Goal: Find specific page/section: Find specific page/section

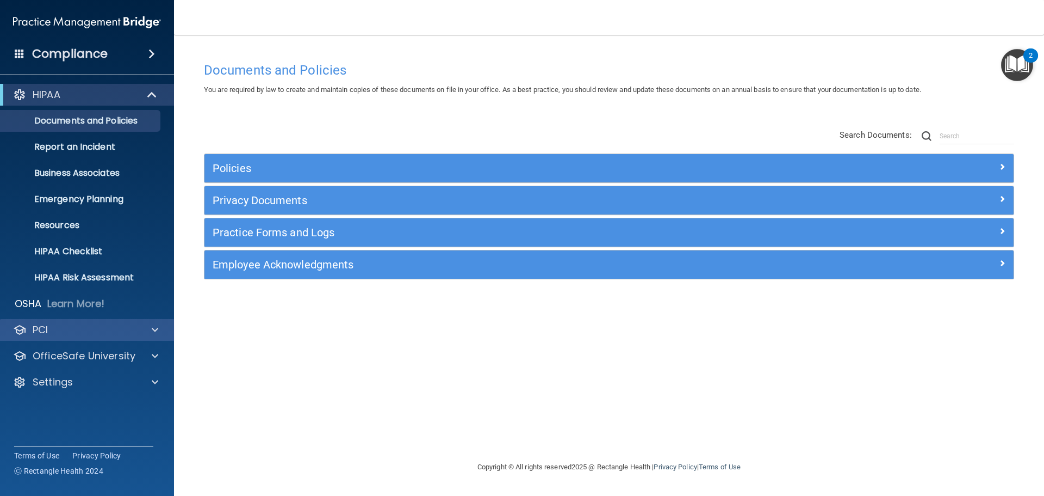
click at [152, 325] on span at bounding box center [155, 329] width 7 height 13
click at [80, 171] on p "Business Associates" at bounding box center [81, 173] width 149 height 11
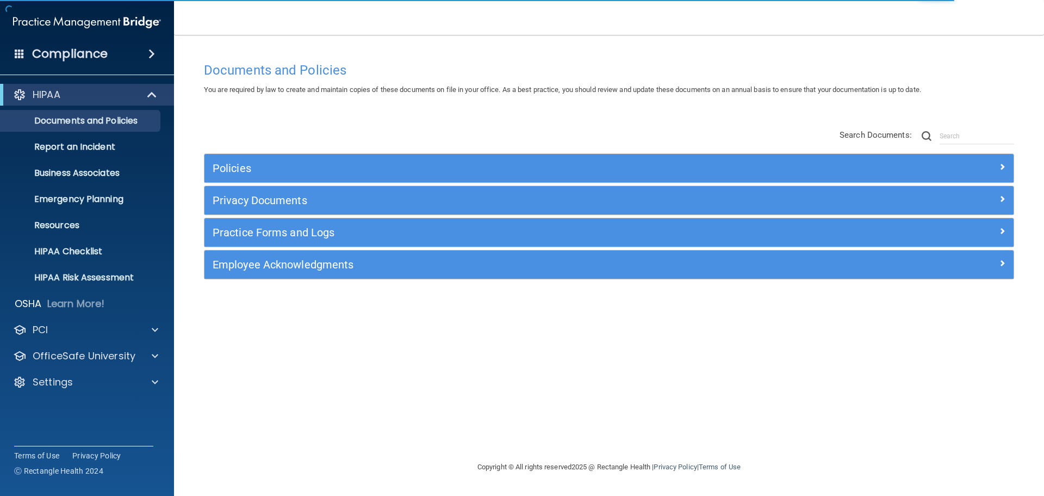
click at [1007, 159] on div "Policies" at bounding box center [609, 168] width 809 height 28
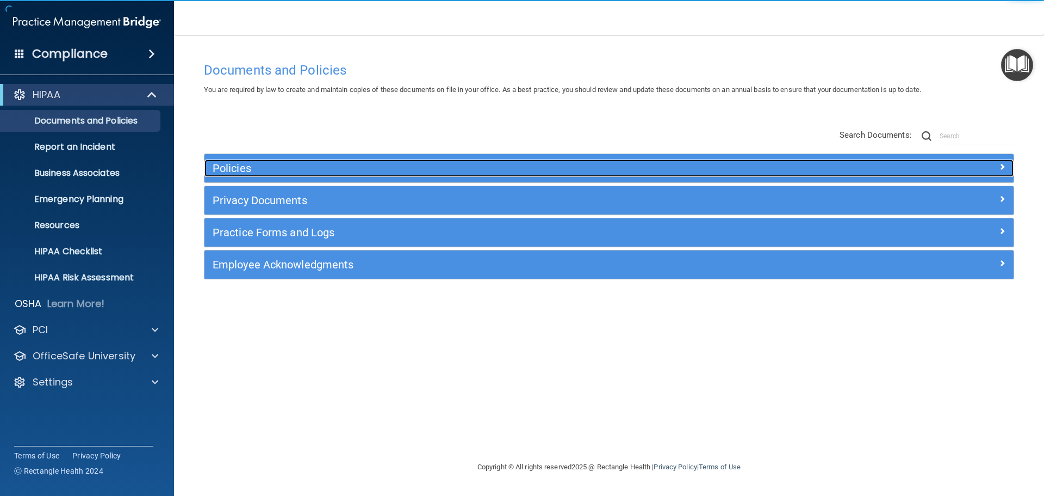
click at [1002, 164] on span at bounding box center [1002, 166] width 7 height 13
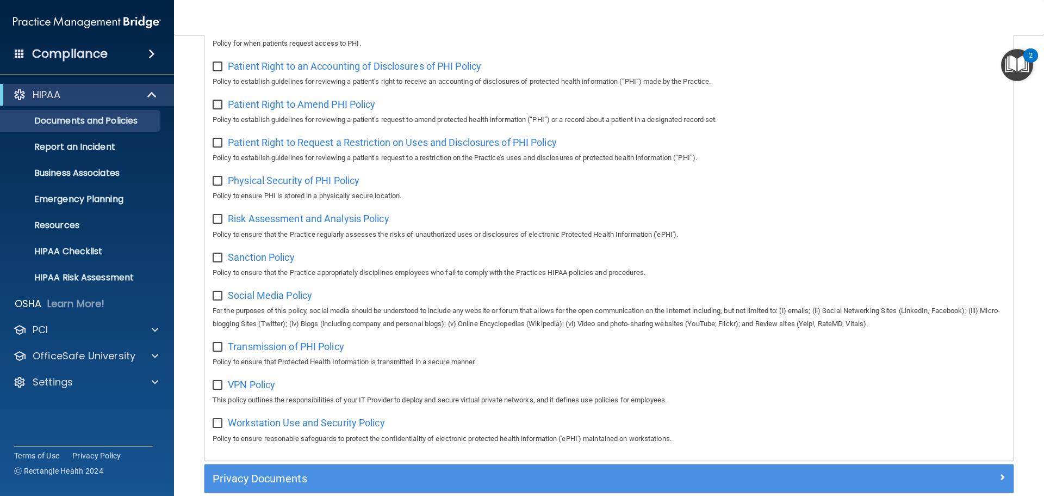
scroll to position [707, 0]
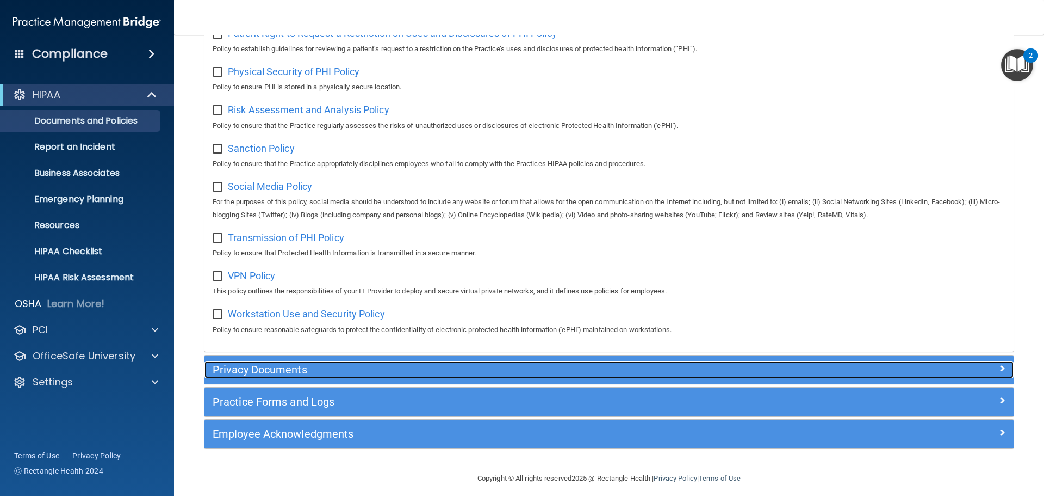
click at [999, 374] on span at bounding box center [1002, 367] width 7 height 13
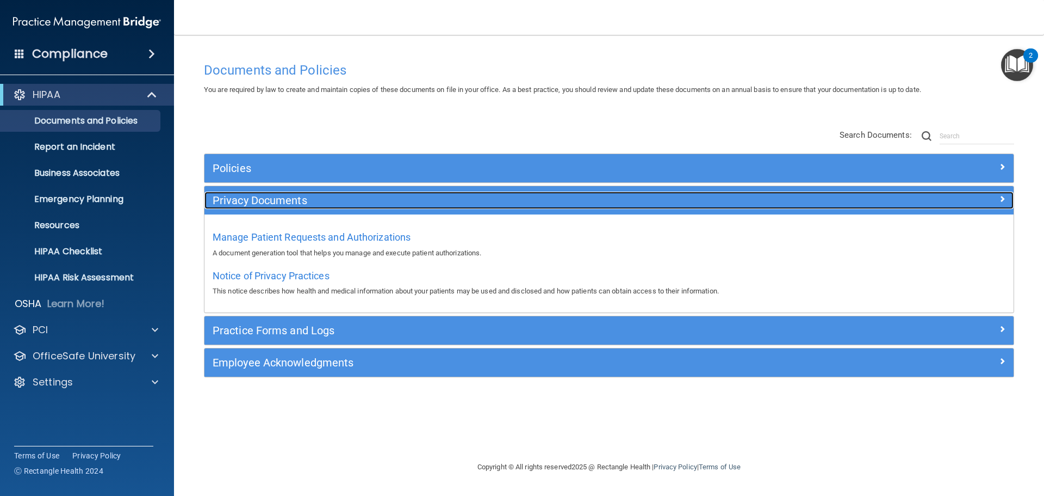
scroll to position [0, 0]
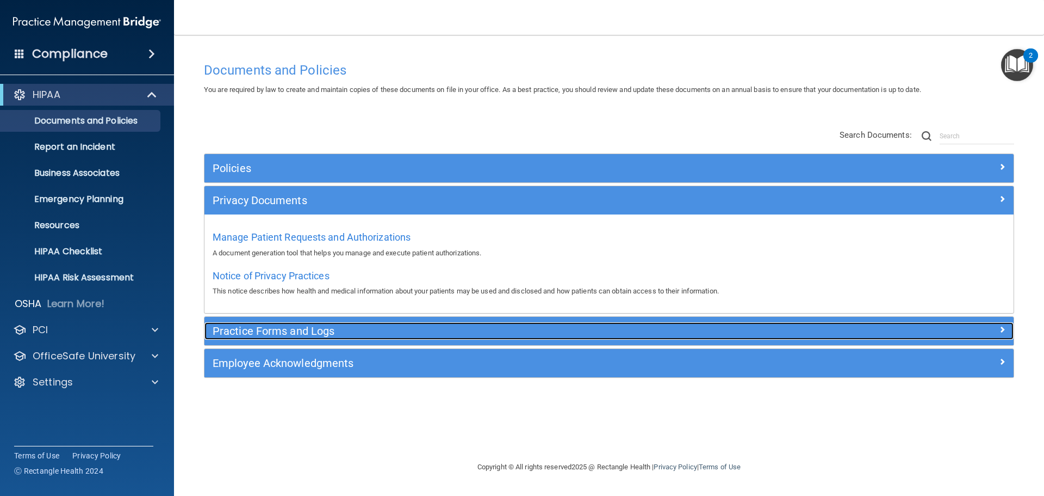
click at [1006, 325] on div at bounding box center [913, 328] width 202 height 13
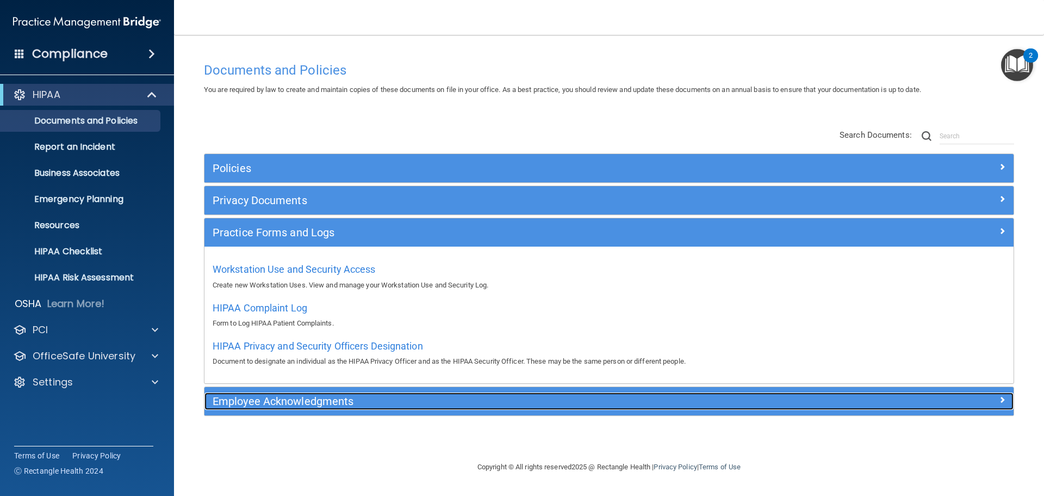
click at [998, 396] on div at bounding box center [913, 398] width 202 height 13
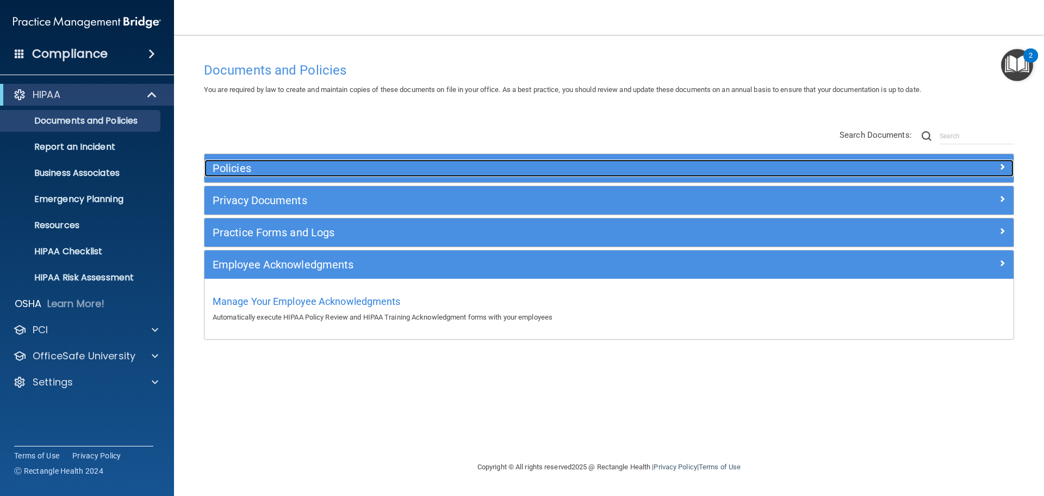
click at [416, 174] on h5 "Policies" at bounding box center [508, 168] width 591 height 12
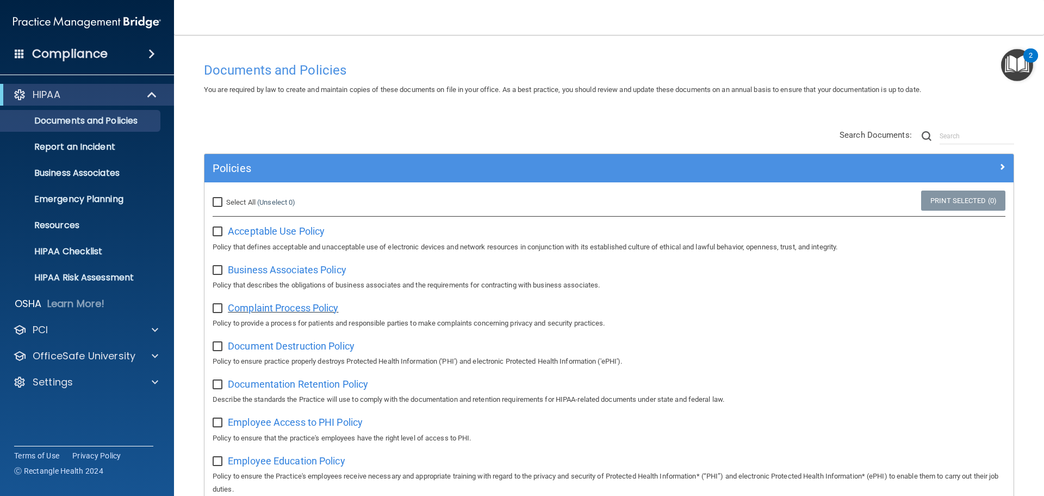
click at [280, 308] on span "Complaint Process Policy" at bounding box center [283, 307] width 110 height 11
